Goal: Task Accomplishment & Management: Manage account settings

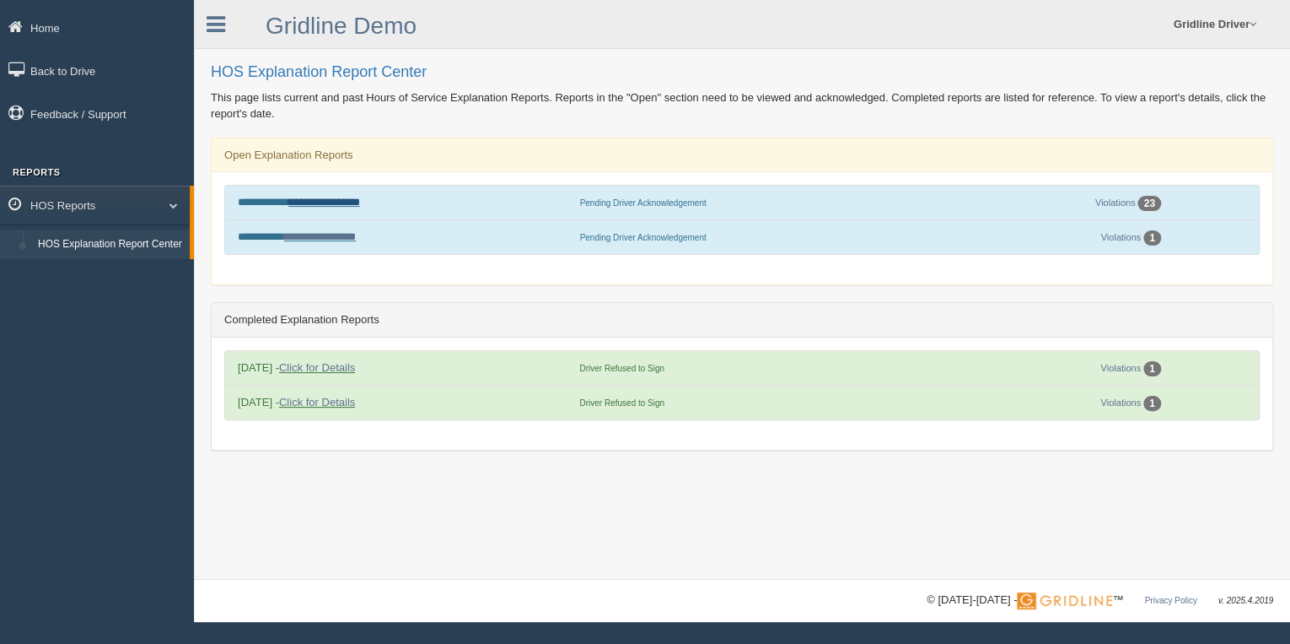
click at [325, 199] on link "**********" at bounding box center [324, 202] width 72 height 11
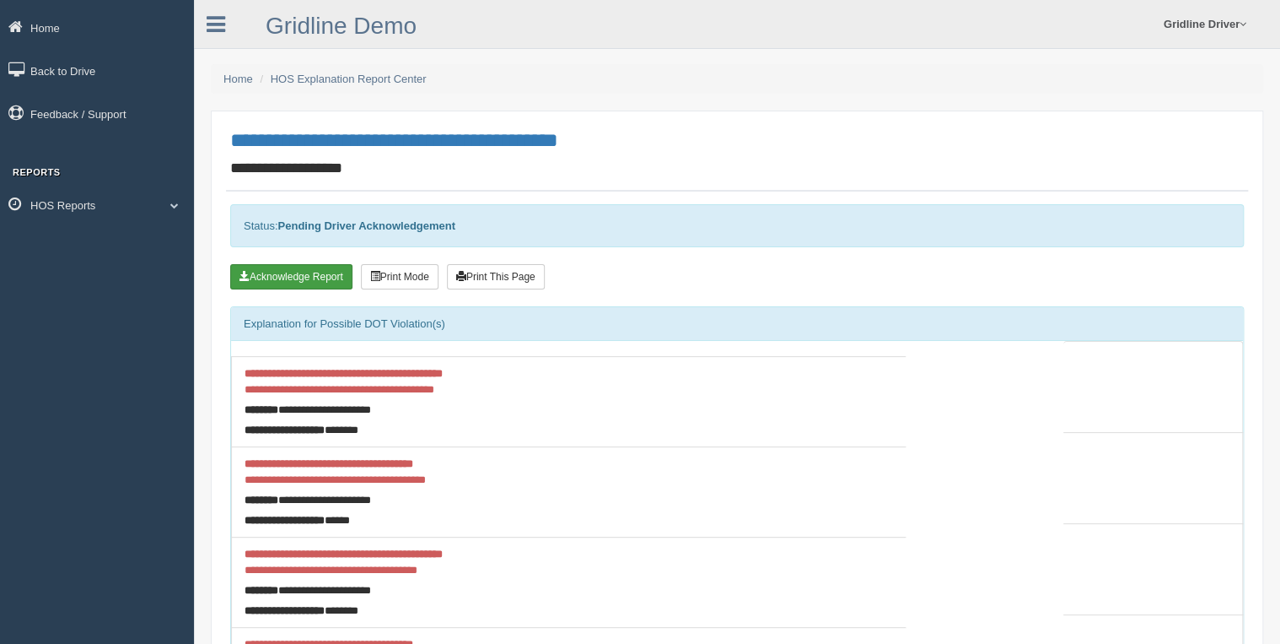
click at [300, 272] on button "Acknowledge Report" at bounding box center [291, 276] width 122 height 25
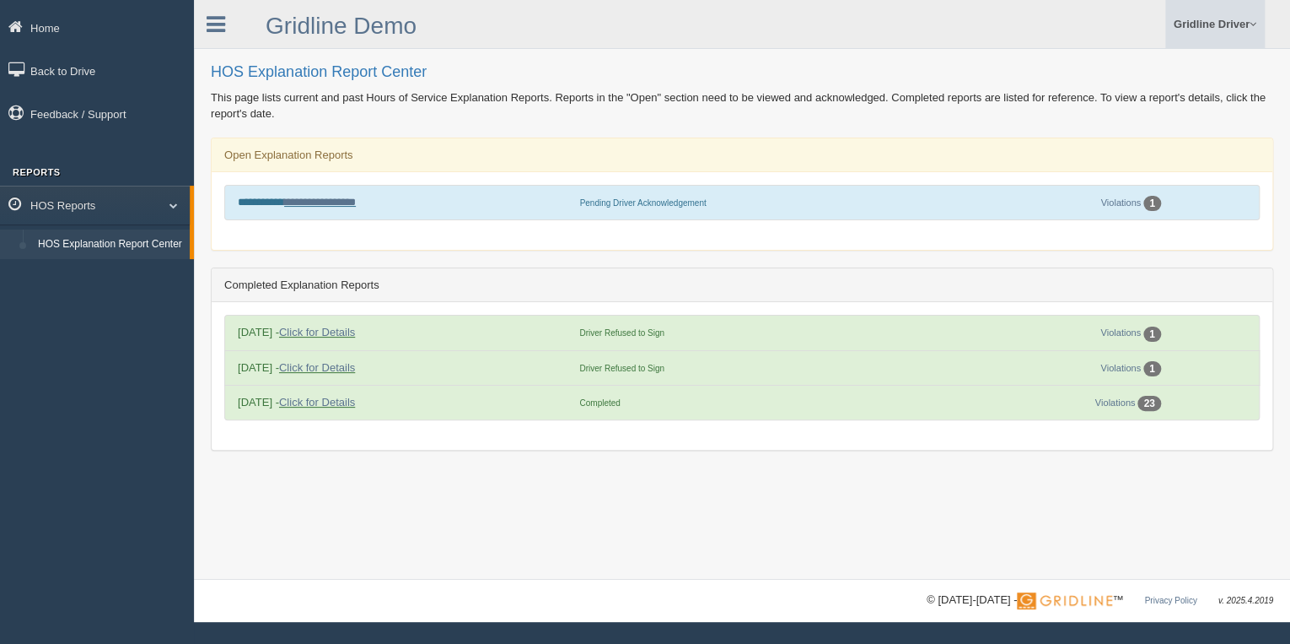
click at [1242, 40] on link "Gridline Driver" at bounding box center [1216, 24] width 100 height 48
click at [1118, 95] on link "Log Off" at bounding box center [1172, 101] width 184 height 35
